Goal: Navigation & Orientation: Find specific page/section

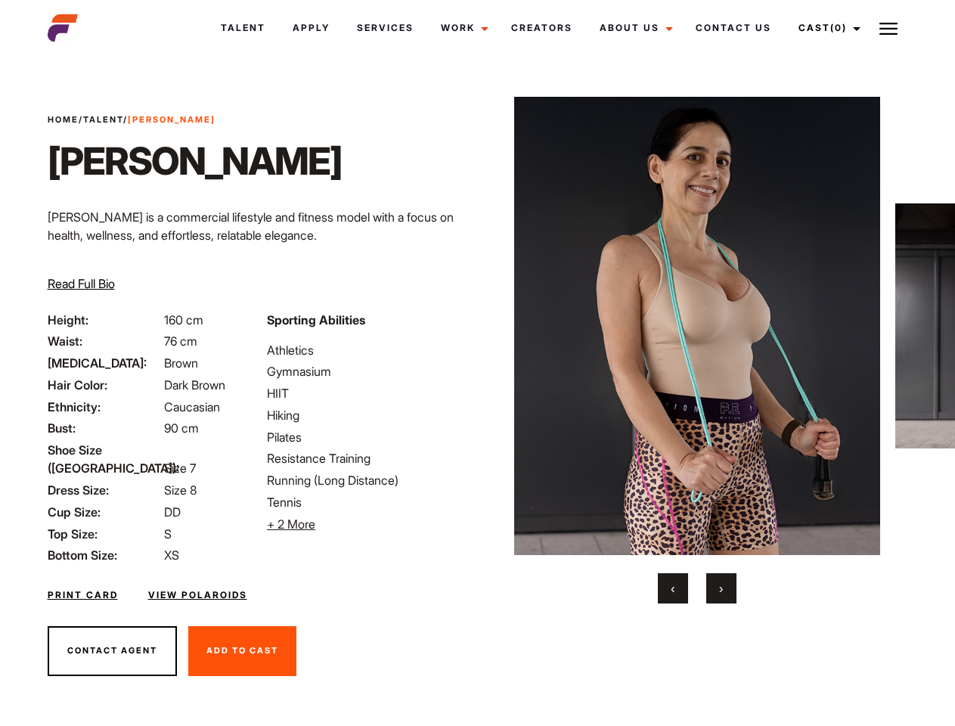
click at [825, 28] on link "Cast (0)" at bounding box center [827, 28] width 85 height 41
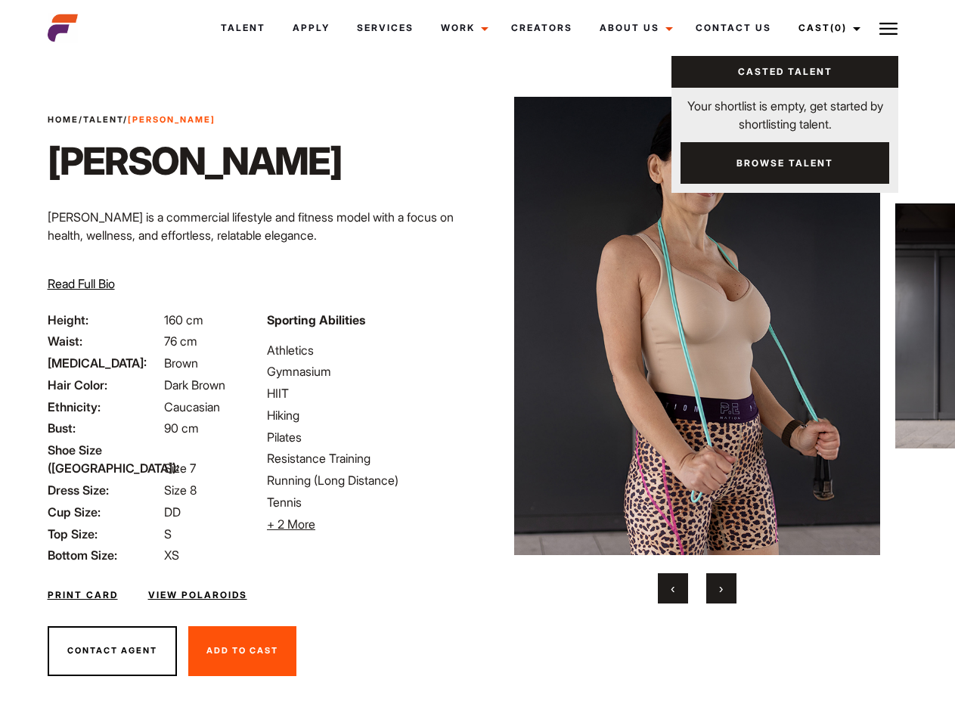
click at [889, 28] on img at bounding box center [888, 29] width 18 height 18
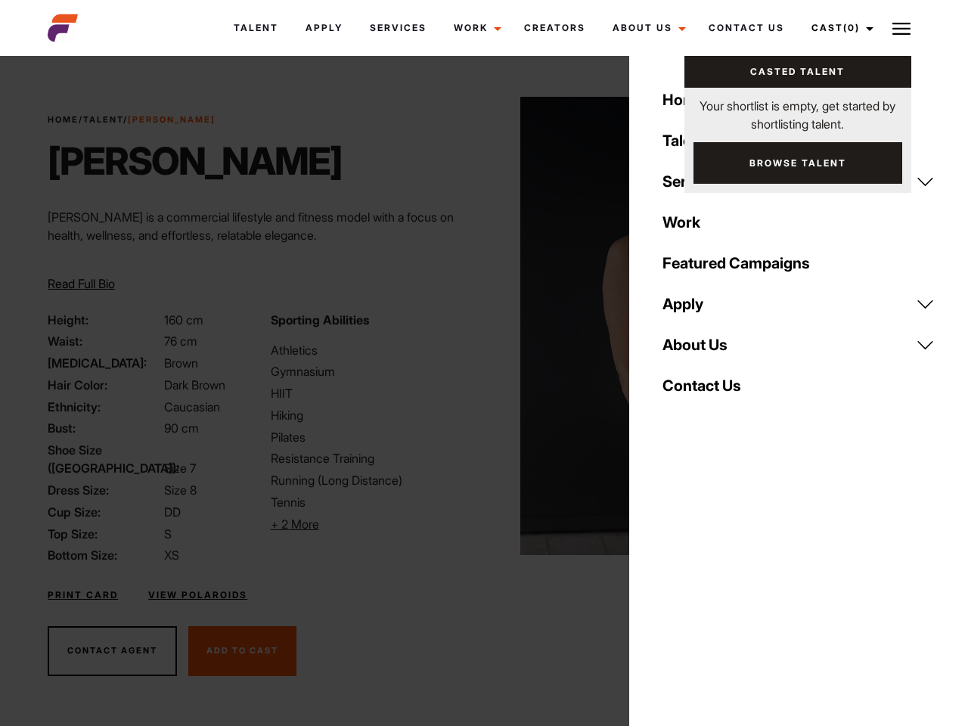
click at [368, 524] on li "+ 2 More Hide More" at bounding box center [373, 524] width 204 height 18
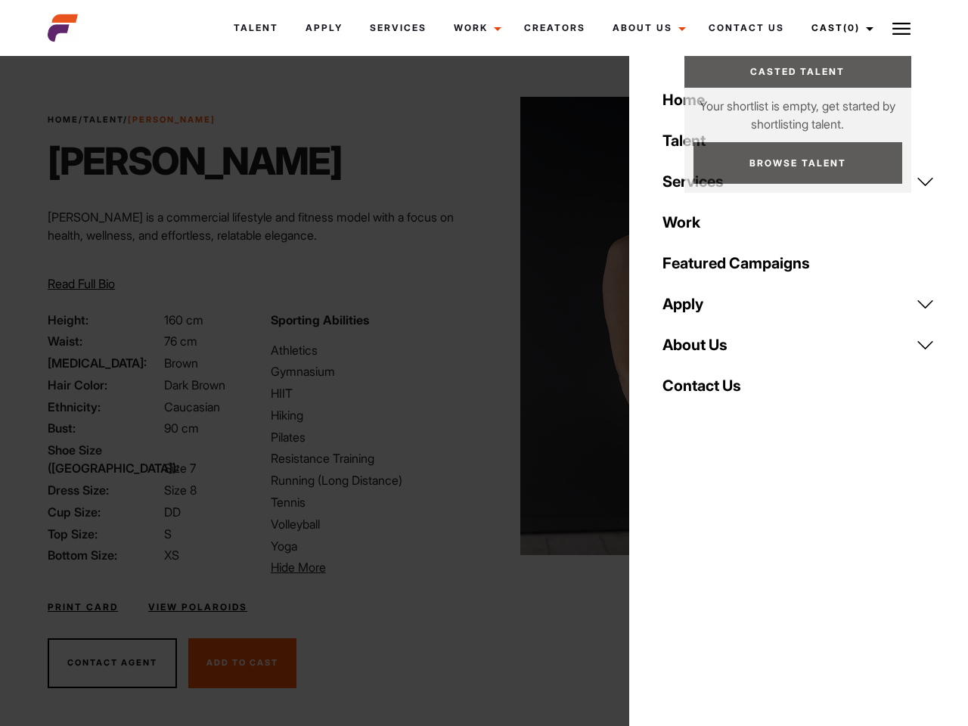
click at [696, 350] on link "About Us" at bounding box center [798, 344] width 290 height 41
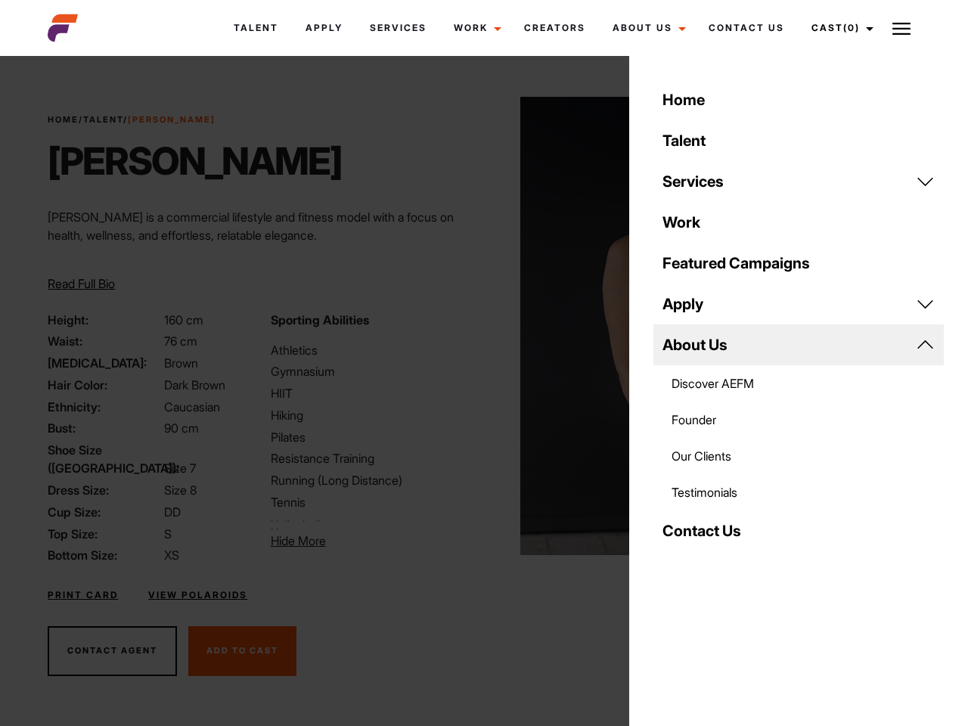
click at [477, 326] on div "Sporting Abilities Athletics Gymnasium HIIT Hiking Pilates Resistance Training …" at bounding box center [373, 438] width 222 height 254
click at [673, 588] on div "Home Talent Services Talent Casting Photography Videography Creative Hair and M…" at bounding box center [798, 363] width 339 height 726
click at [721, 588] on div "Home Talent Services Talent Casting Photography Videography Creative Hair and M…" at bounding box center [798, 363] width 339 height 726
